Goal: Task Accomplishment & Management: Use online tool/utility

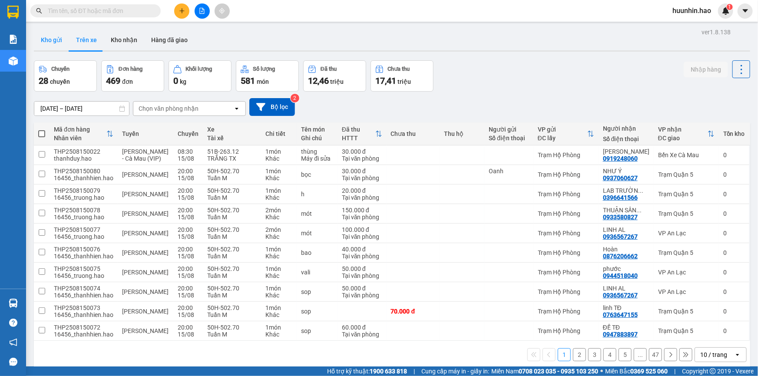
click at [56, 37] on button "Kho gửi" at bounding box center [51, 40] width 35 height 21
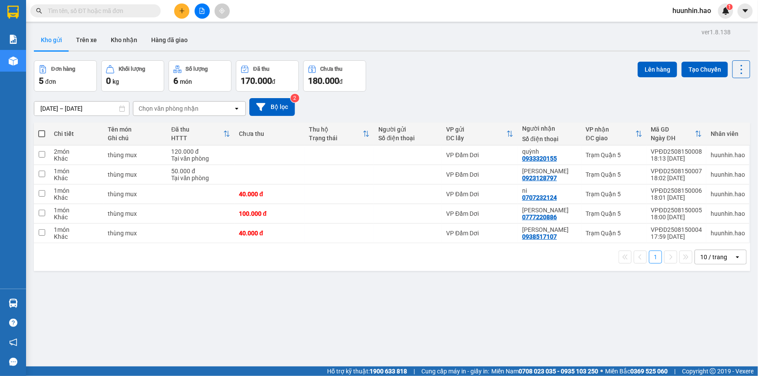
click at [43, 136] on span at bounding box center [41, 133] width 7 height 7
click at [42, 129] on input "checkbox" at bounding box center [42, 129] width 0 height 0
checkbox input "true"
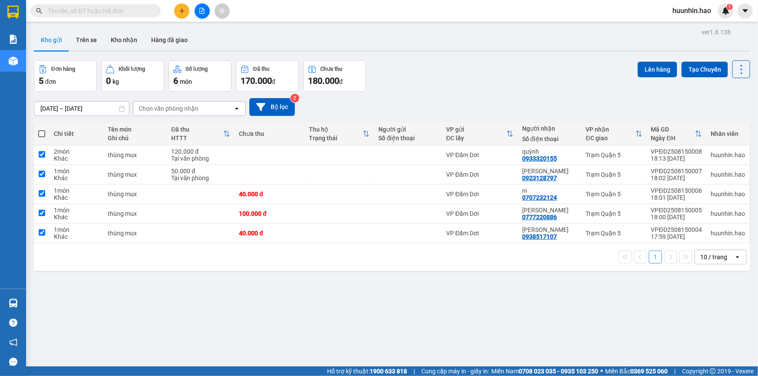
checkbox input "true"
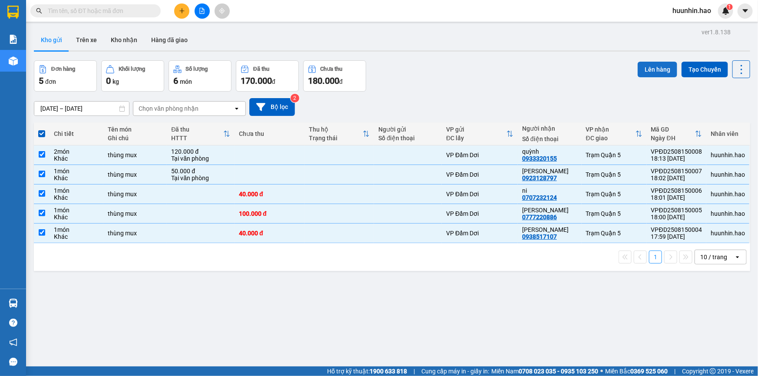
click at [650, 70] on button "Lên hàng" at bounding box center [657, 70] width 40 height 16
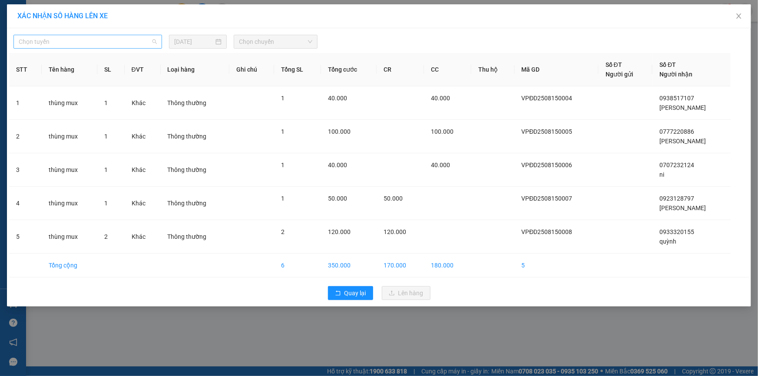
click at [125, 35] on div "Chọn tuyến" at bounding box center [87, 42] width 148 height 14
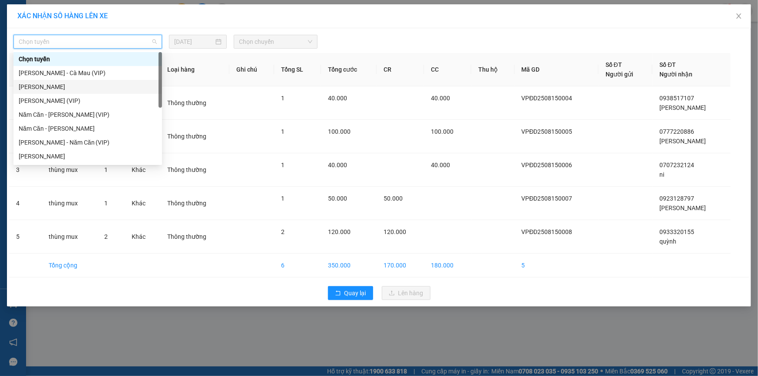
click at [91, 82] on div "Cà Mau - Hồ Chí Minh" at bounding box center [88, 87] width 138 height 10
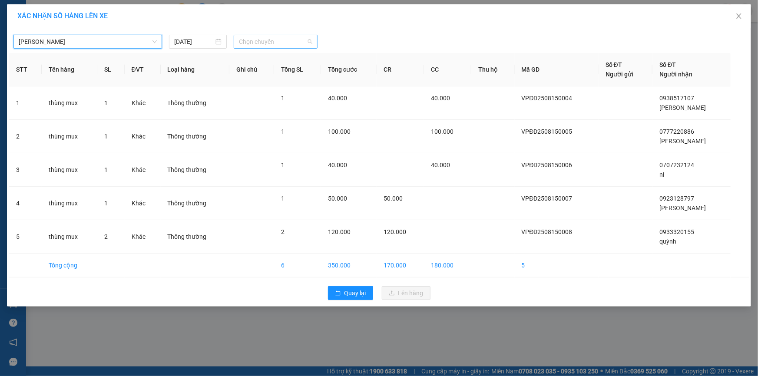
click at [268, 45] on span "Chọn chuyến" at bounding box center [275, 41] width 73 height 13
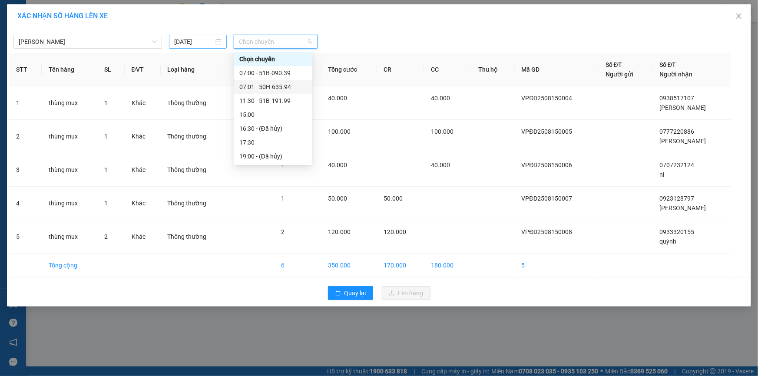
click at [199, 45] on input "16/08/2025" at bounding box center [194, 42] width 40 height 10
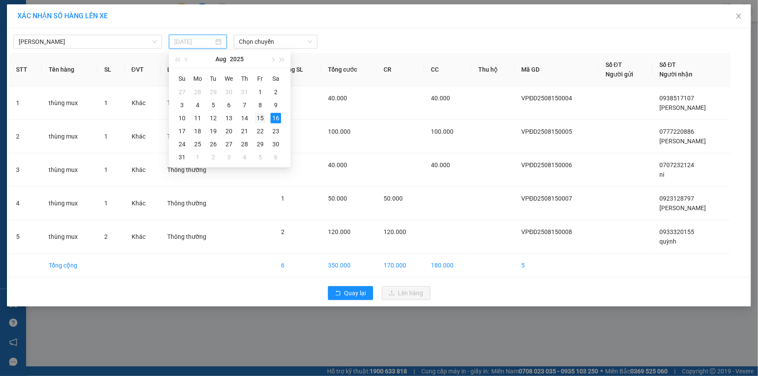
click at [253, 112] on td "15" at bounding box center [260, 118] width 16 height 13
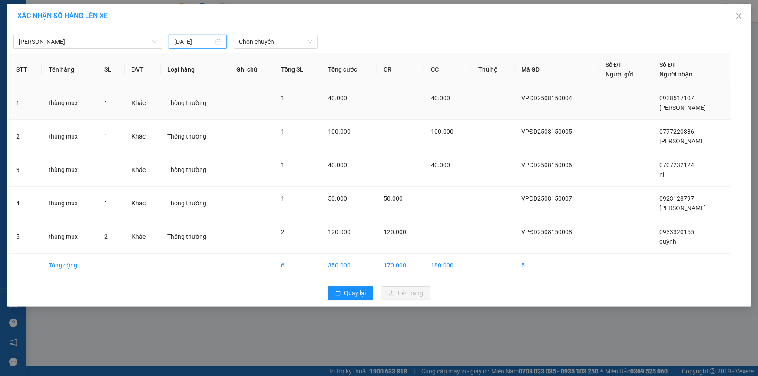
type input "15/08/2025"
click at [260, 46] on span "Chọn chuyến" at bounding box center [275, 41] width 73 height 13
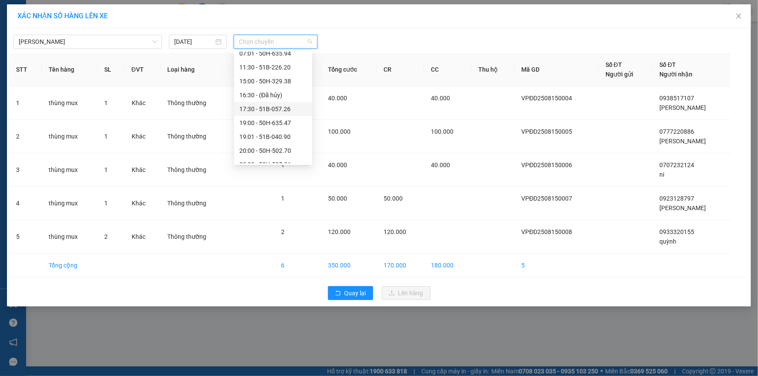
scroll to position [69, 0]
click at [272, 132] on div "22:00 - 50H-505.26" at bounding box center [273, 129] width 68 height 10
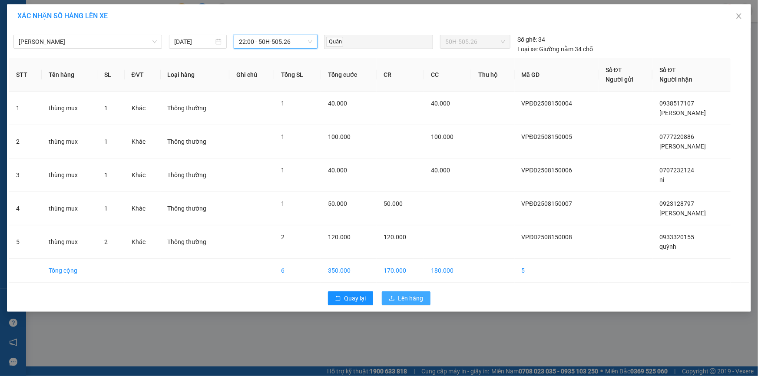
click at [421, 297] on span "Lên hàng" at bounding box center [410, 298] width 25 height 10
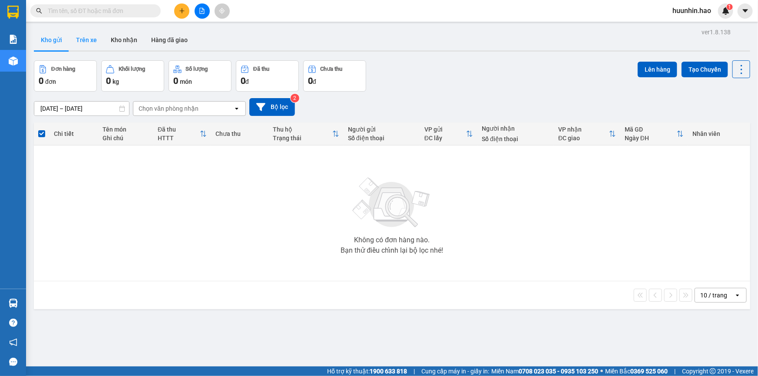
click at [87, 39] on button "Trên xe" at bounding box center [86, 40] width 35 height 21
